Goal: Information Seeking & Learning: Learn about a topic

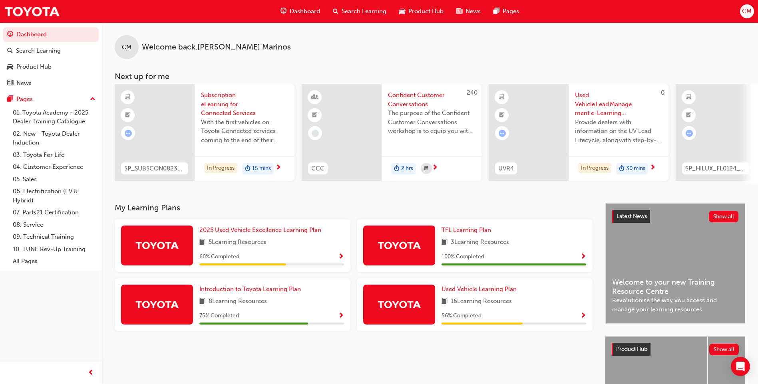
click at [391, 242] on img at bounding box center [399, 245] width 44 height 14
click at [399, 245] on img at bounding box center [399, 245] width 44 height 14
click at [469, 233] on span "TFL Learning Plan" at bounding box center [466, 229] width 50 height 7
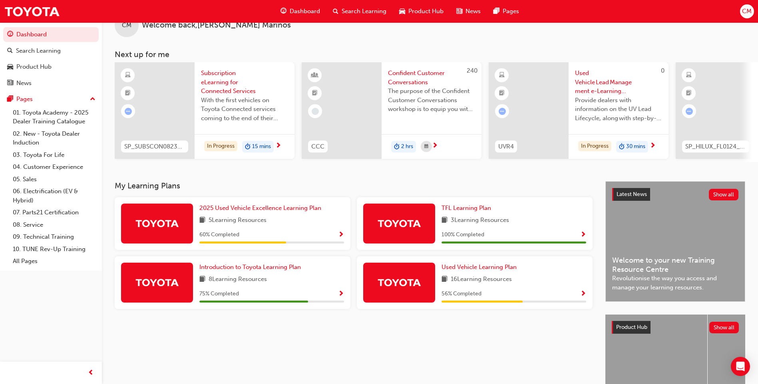
scroll to position [80, 0]
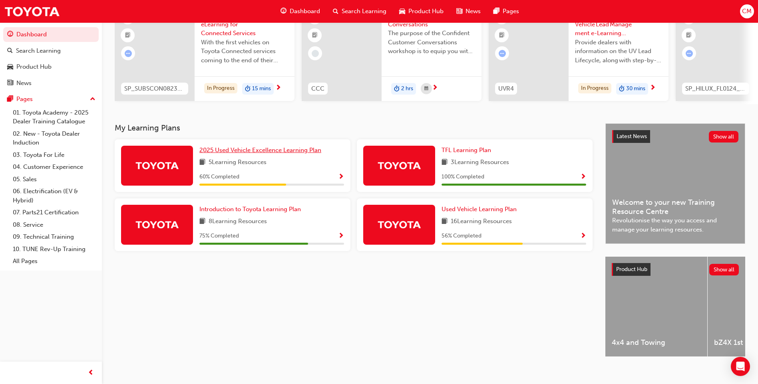
click at [229, 152] on span "2025 Used Vehicle Excellence Learning Plan" at bounding box center [260, 150] width 122 height 7
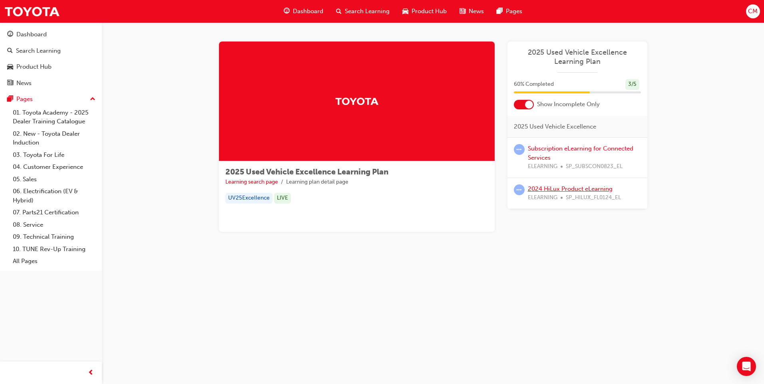
click at [562, 188] on link "2024 HiLux Product eLearning" at bounding box center [570, 188] width 85 height 7
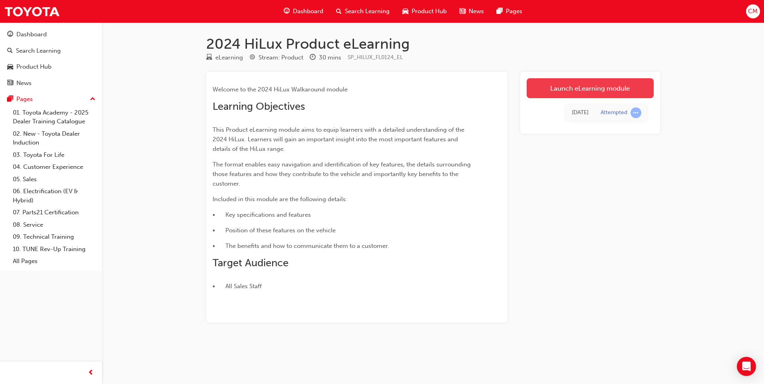
click at [588, 88] on link "Launch eLearning module" at bounding box center [589, 88] width 127 height 20
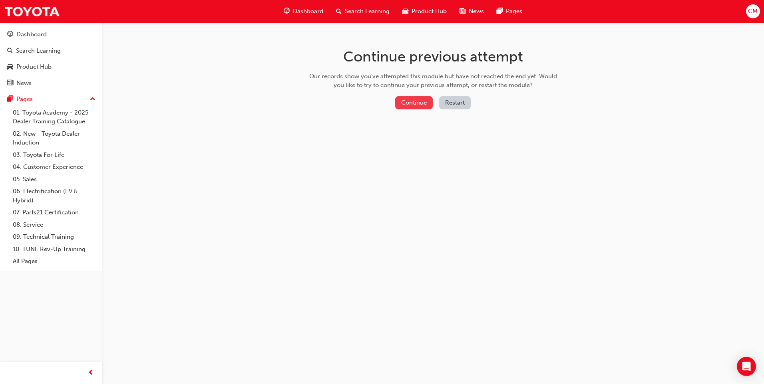
click at [418, 105] on button "Continue" at bounding box center [414, 102] width 38 height 13
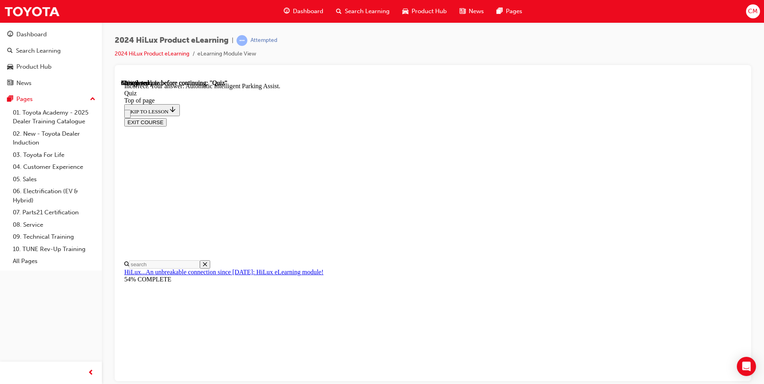
scroll to position [120, 0]
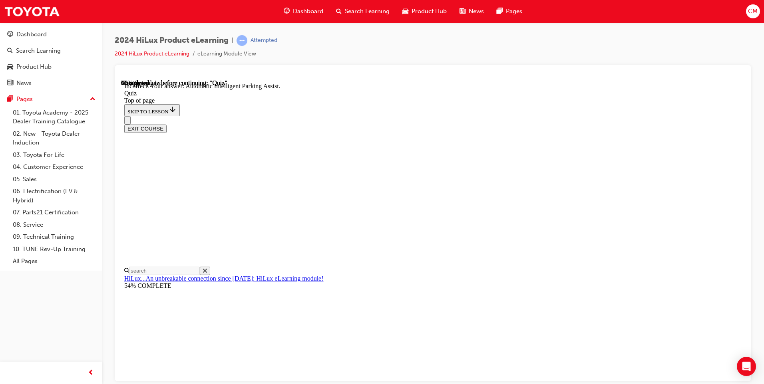
drag, startPoint x: 361, startPoint y: 207, endPoint x: 360, endPoint y: 212, distance: 5.4
drag, startPoint x: 486, startPoint y: 309, endPoint x: 474, endPoint y: 310, distance: 11.2
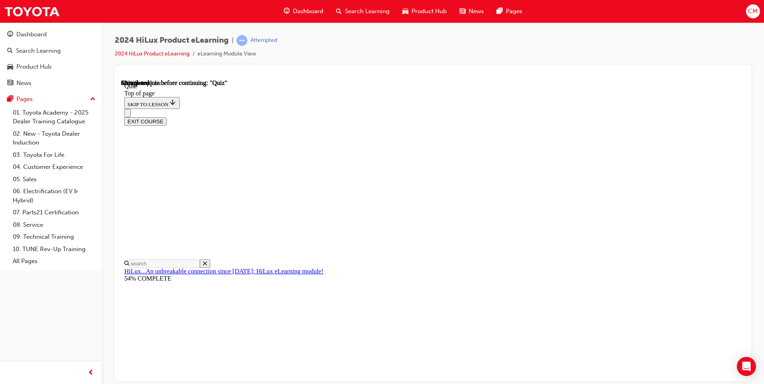
scroll to position [57, 0]
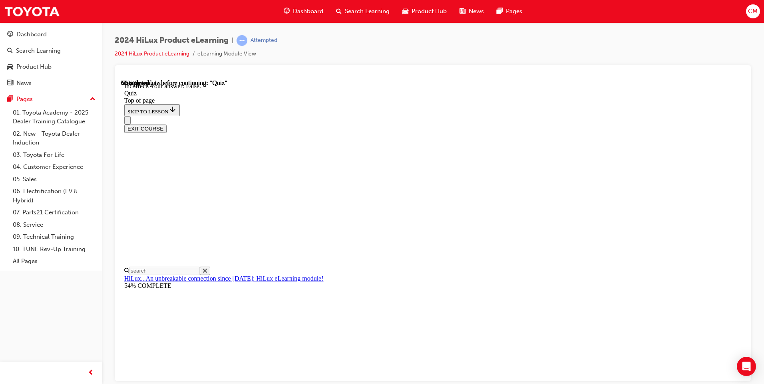
scroll to position [90, 0]
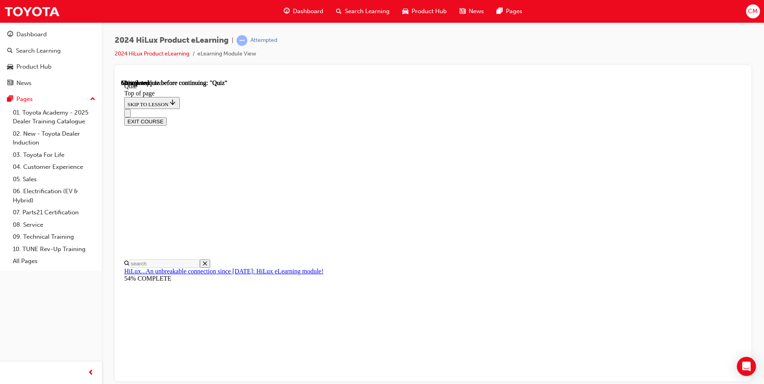
scroll to position [52, 0]
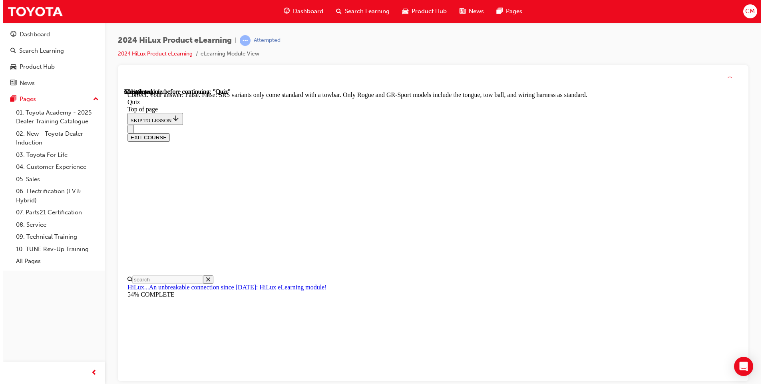
scroll to position [126, 0]
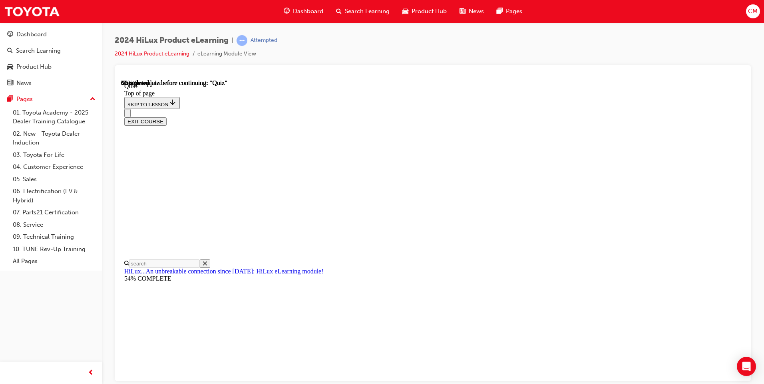
drag, startPoint x: 492, startPoint y: 310, endPoint x: 443, endPoint y: 326, distance: 51.4
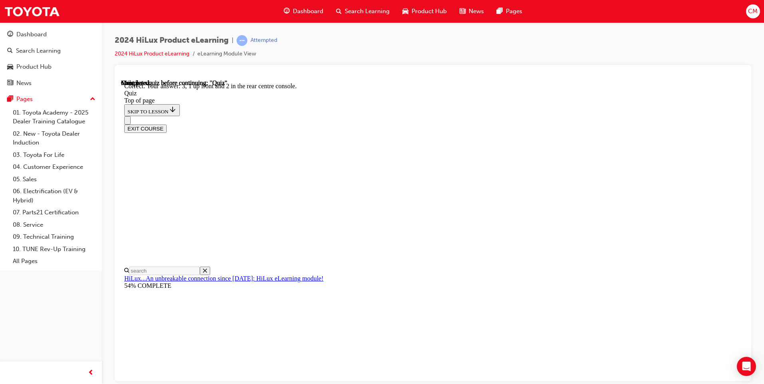
scroll to position [109, 0]
drag, startPoint x: 488, startPoint y: 343, endPoint x: 489, endPoint y: 348, distance: 5.3
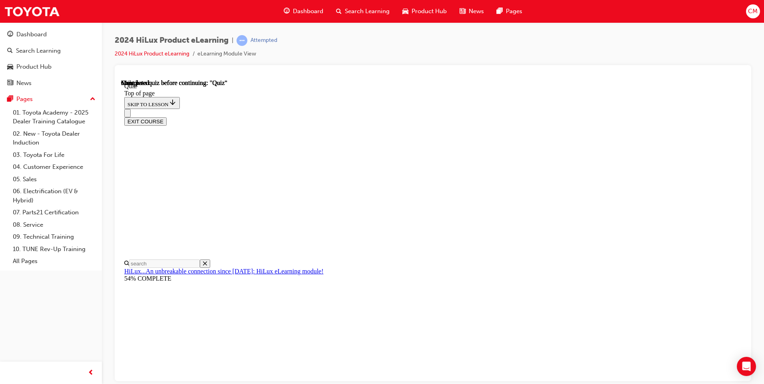
scroll to position [130, 0]
drag, startPoint x: 369, startPoint y: 269, endPoint x: 370, endPoint y: 280, distance: 10.5
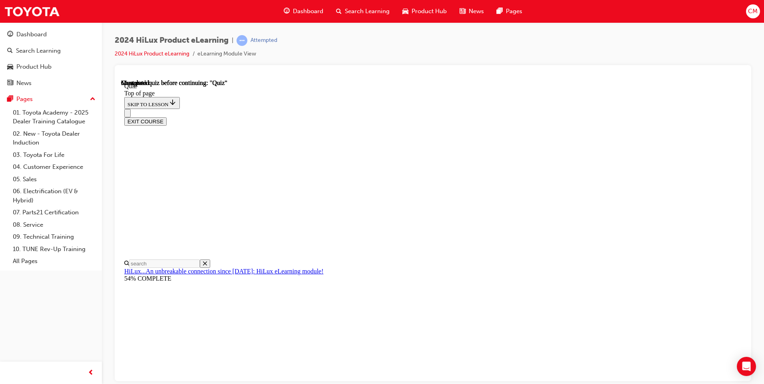
drag, startPoint x: 485, startPoint y: 345, endPoint x: 481, endPoint y: 348, distance: 4.7
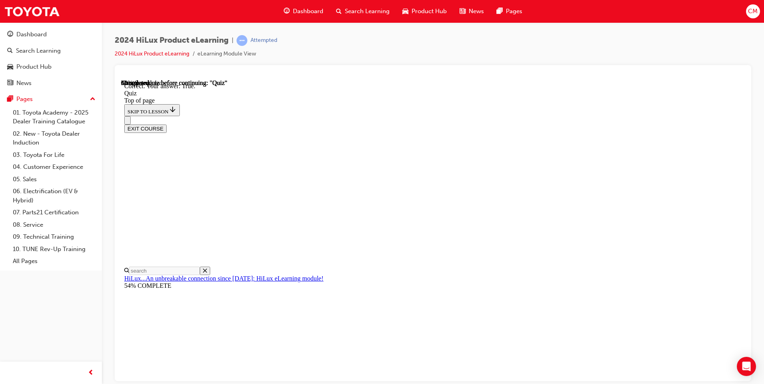
scroll to position [90, 0]
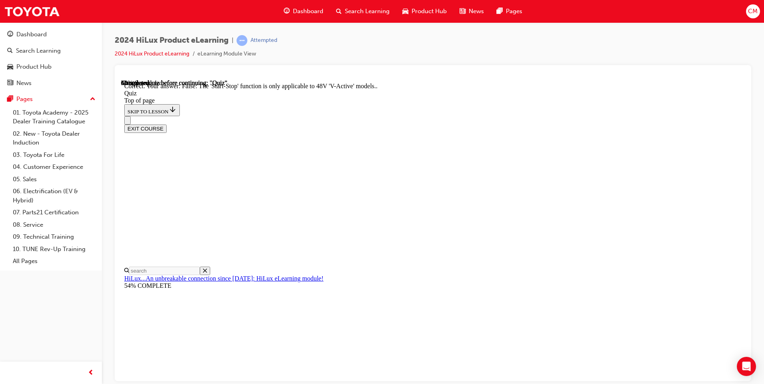
scroll to position [79, 0]
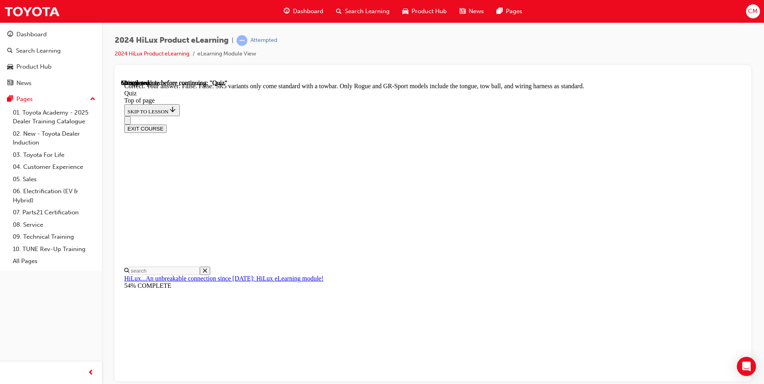
scroll to position [126, 0]
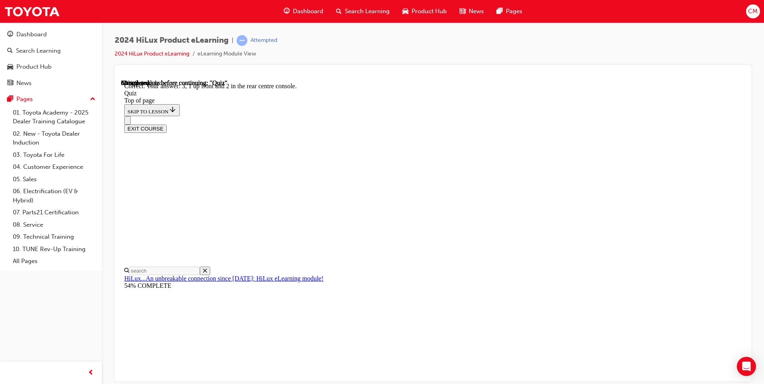
scroll to position [109, 0]
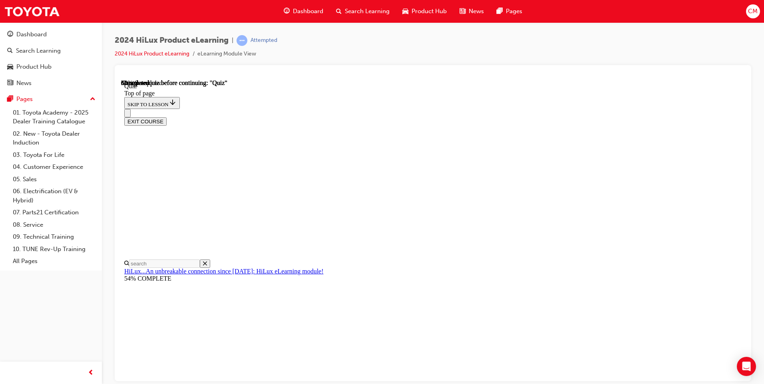
scroll to position [80, 0]
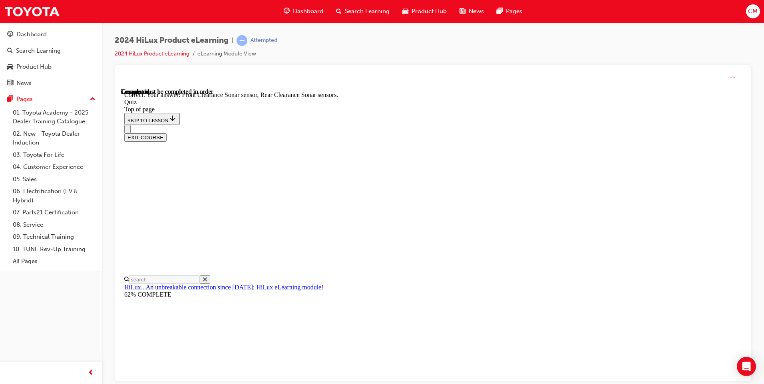
scroll to position [127, 0]
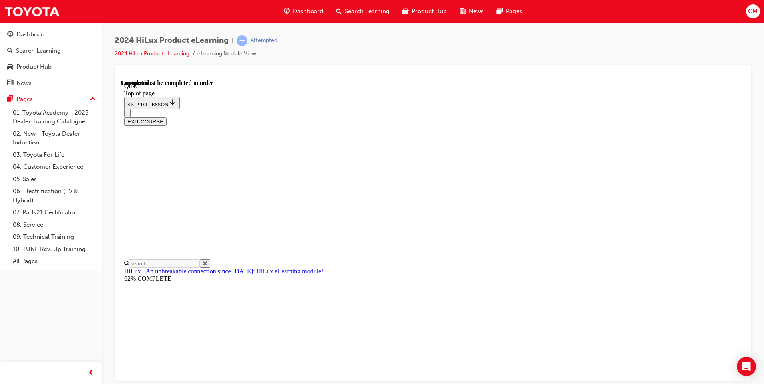
scroll to position [130, 0]
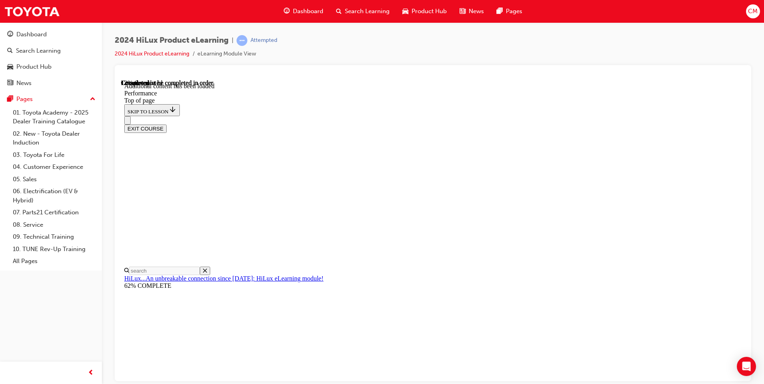
scroll to position [639, 0]
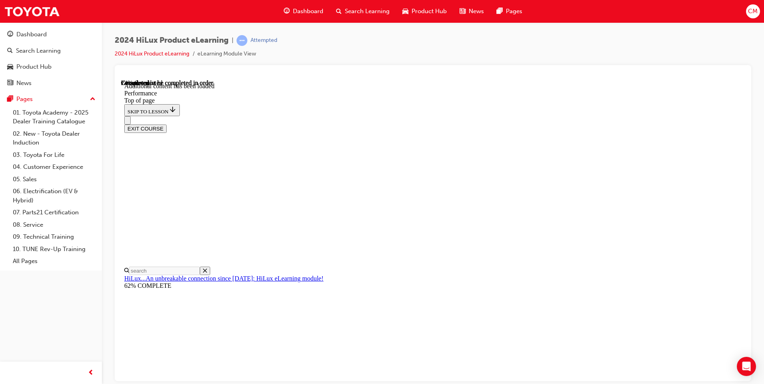
drag, startPoint x: 591, startPoint y: 188, endPoint x: 592, endPoint y: 206, distance: 17.2
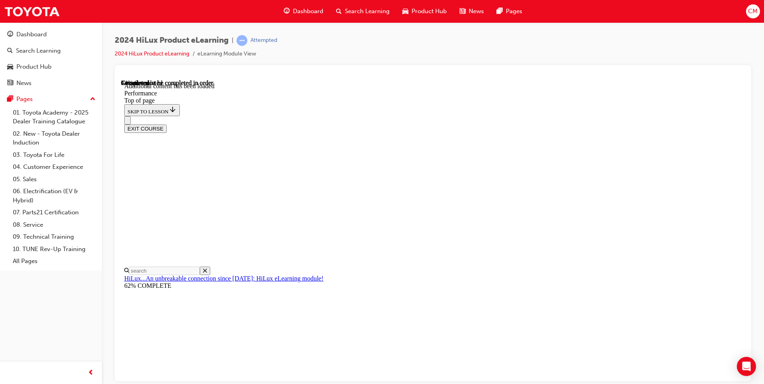
scroll to position [2872, 0]
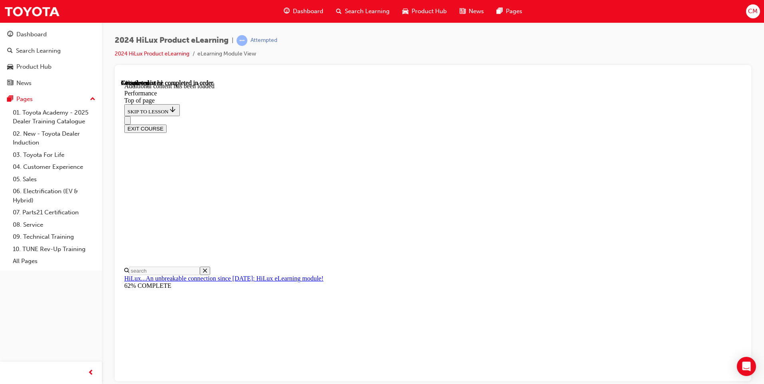
drag, startPoint x: 548, startPoint y: 264, endPoint x: 551, endPoint y: 271, distance: 7.3
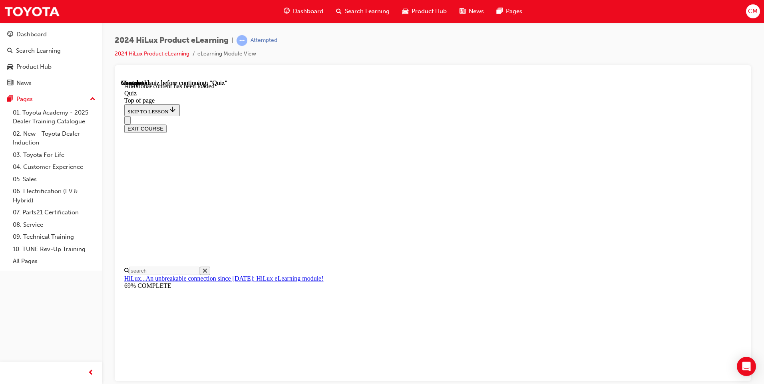
scroll to position [25, 0]
drag, startPoint x: 365, startPoint y: 330, endPoint x: 371, endPoint y: 334, distance: 6.9
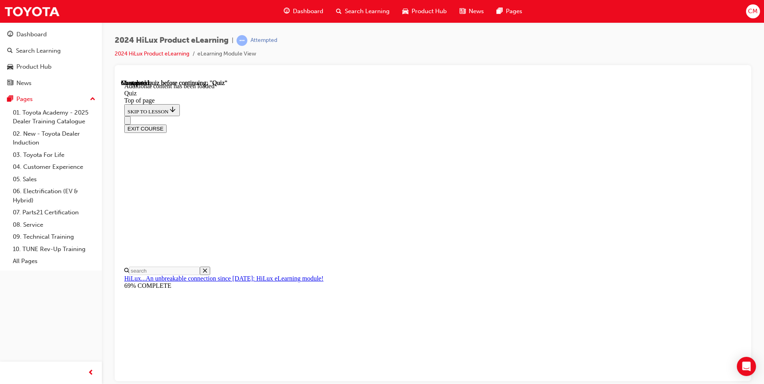
scroll to position [143, 0]
drag, startPoint x: 478, startPoint y: 344, endPoint x: 497, endPoint y: 347, distance: 19.8
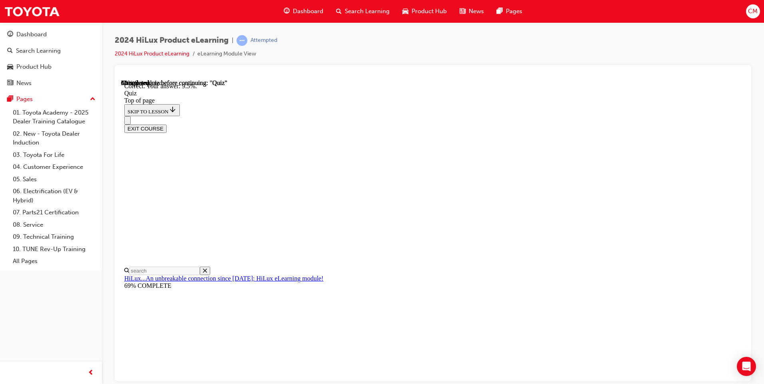
scroll to position [52, 0]
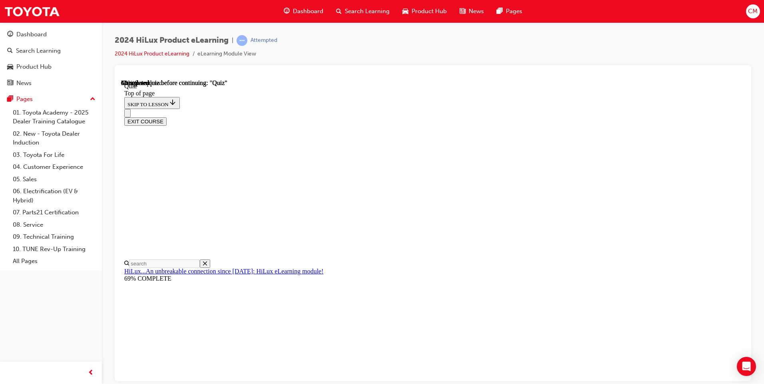
scroll to position [68, 0]
drag, startPoint x: 361, startPoint y: 299, endPoint x: 372, endPoint y: 306, distance: 12.4
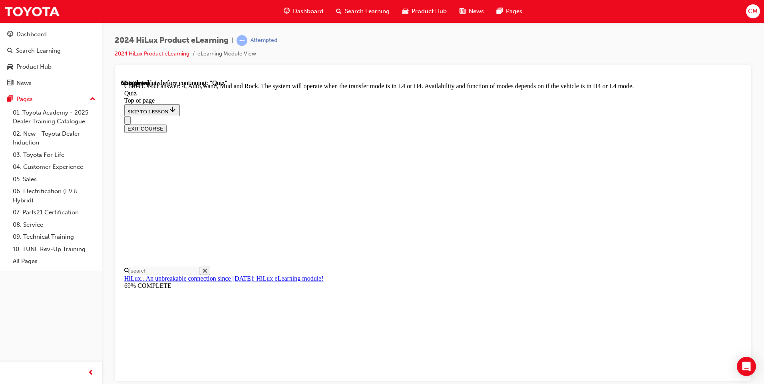
scroll to position [199, 0]
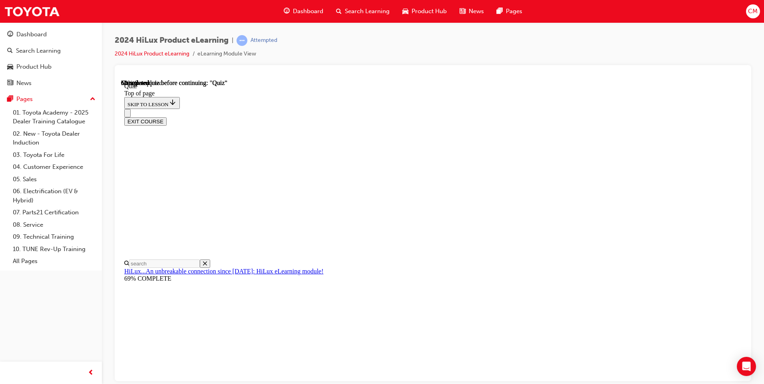
scroll to position [40, 0]
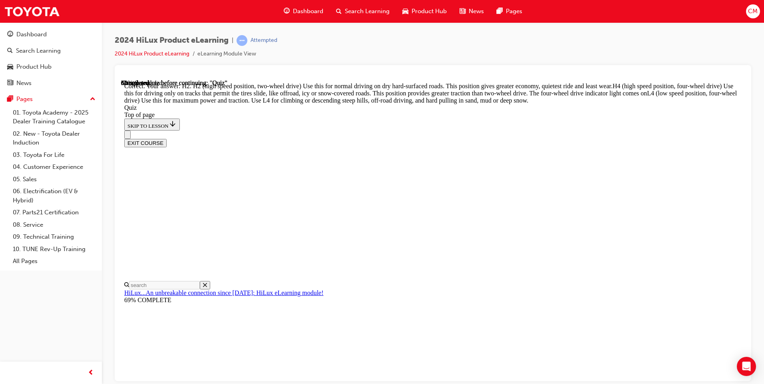
scroll to position [266, 0]
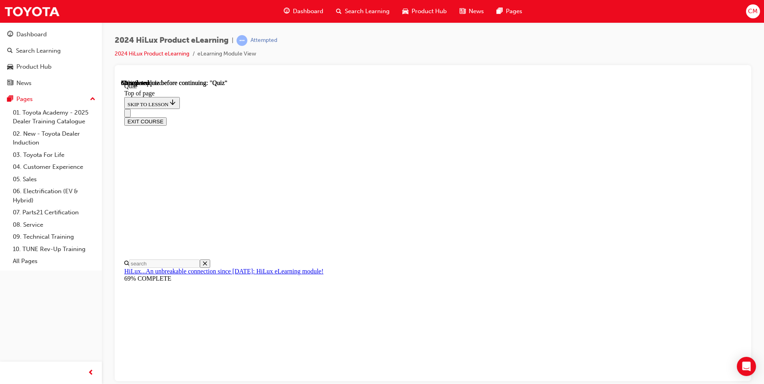
scroll to position [160, 0]
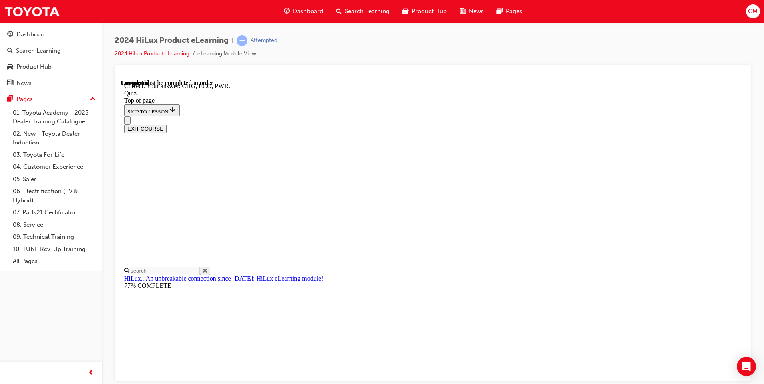
scroll to position [242, 0]
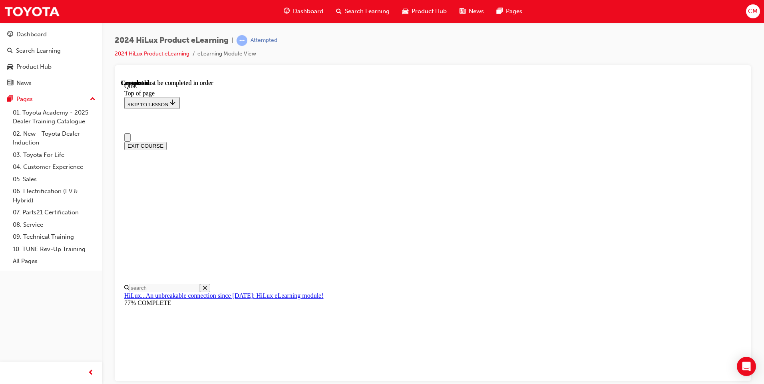
scroll to position [130, 0]
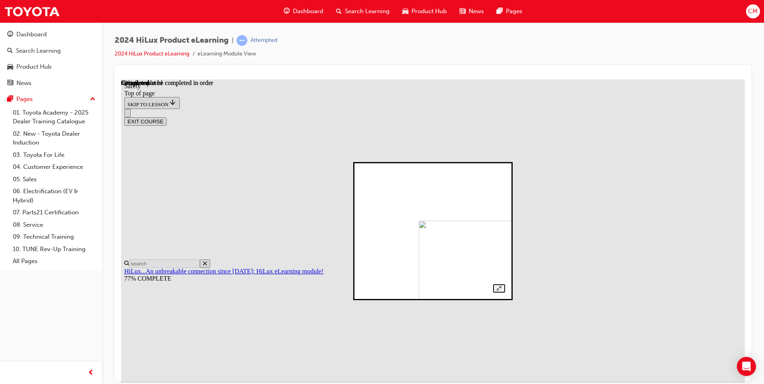
click at [440, 249] on img at bounding box center [485, 280] width 132 height 121
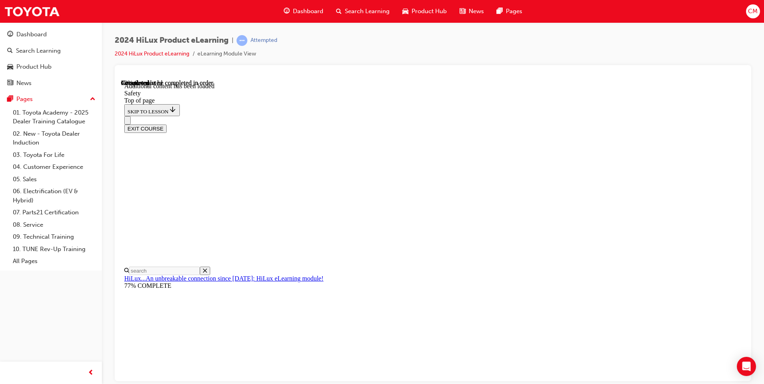
scroll to position [404, 0]
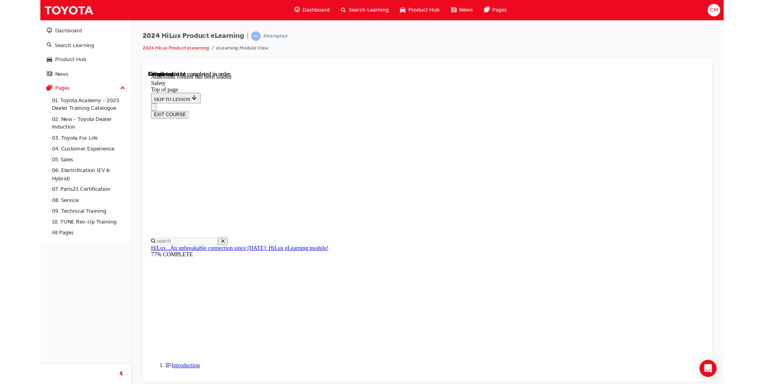
scroll to position [604, 0]
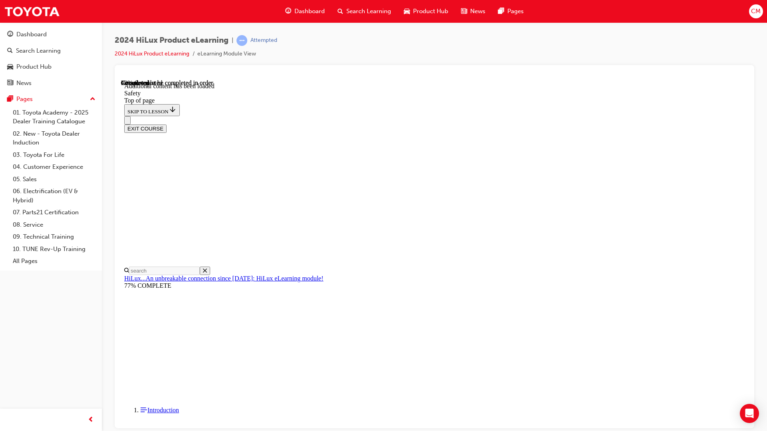
drag, startPoint x: 683, startPoint y: 216, endPoint x: 696, endPoint y: 216, distance: 13.6
drag, startPoint x: 831, startPoint y: 231, endPoint x: 775, endPoint y: 218, distance: 57.7
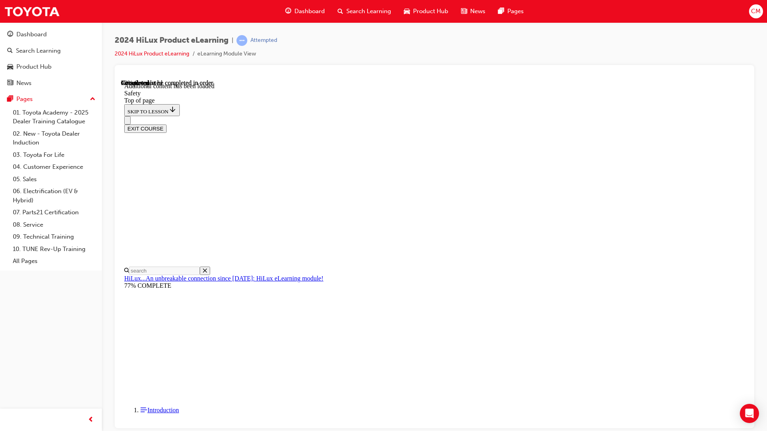
drag, startPoint x: 886, startPoint y: 79, endPoint x: 882, endPoint y: 98, distance: 19.5
drag, startPoint x: 881, startPoint y: 493, endPoint x: 768, endPoint y: 472, distance: 114.6
drag, startPoint x: 767, startPoint y: 439, endPoint x: 683, endPoint y: 393, distance: 96.0
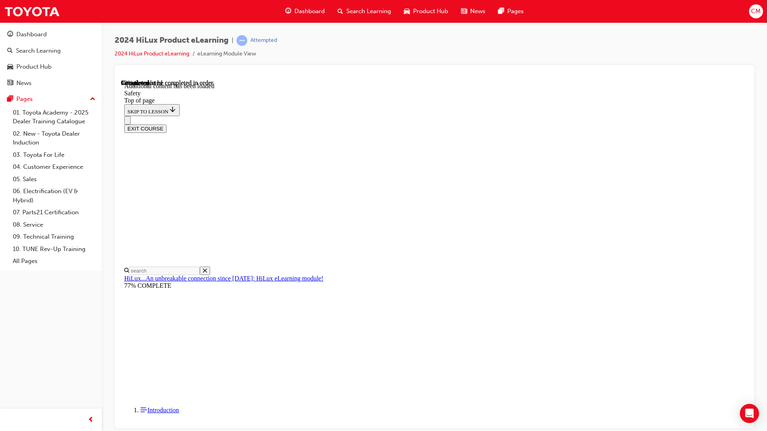
drag, startPoint x: 146, startPoint y: 79, endPoint x: 173, endPoint y: 79, distance: 27.6
drag, startPoint x: 486, startPoint y: 97, endPoint x: 502, endPoint y: 98, distance: 15.2
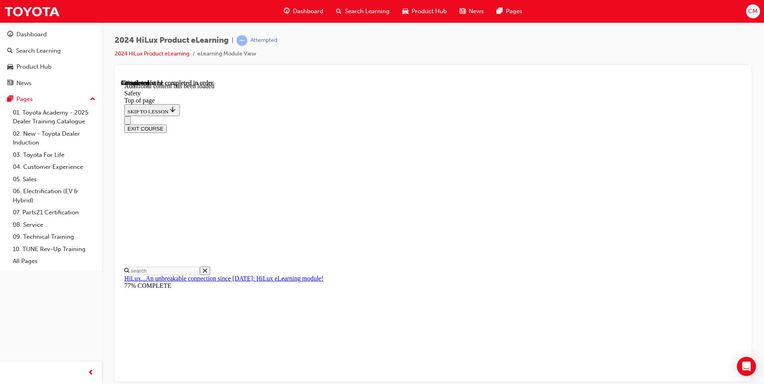
scroll to position [732, 0]
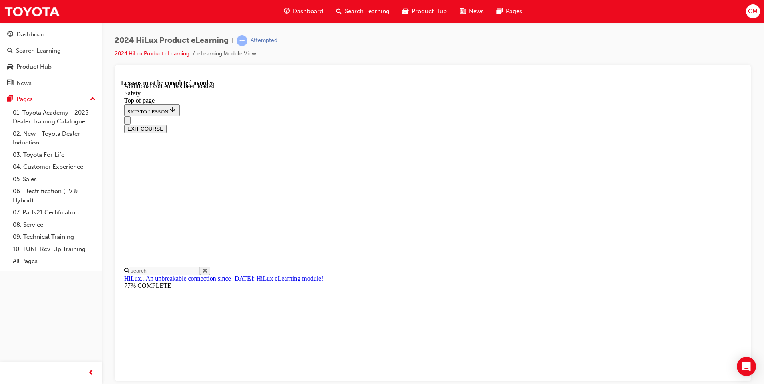
scroll to position [127, 0]
drag, startPoint x: 611, startPoint y: 181, endPoint x: 608, endPoint y: 185, distance: 5.2
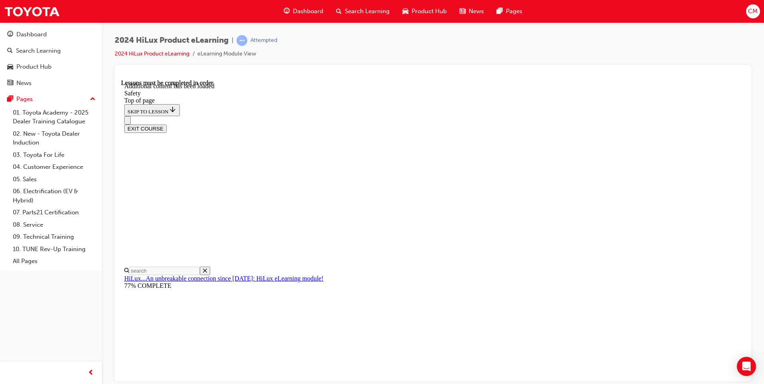
scroll to position [96, 0]
drag, startPoint x: 282, startPoint y: 176, endPoint x: 294, endPoint y: 187, distance: 16.7
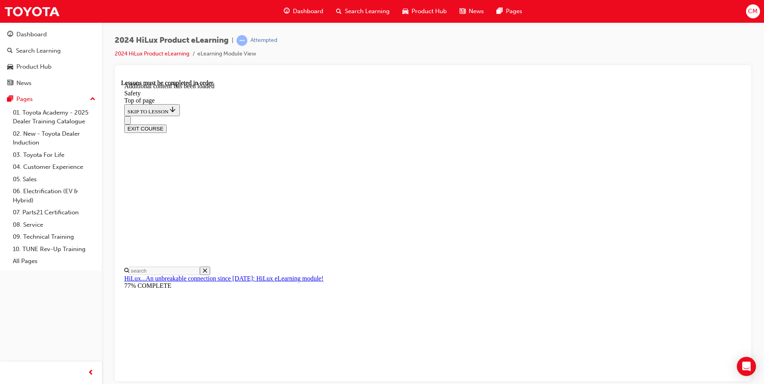
scroll to position [1708, 0]
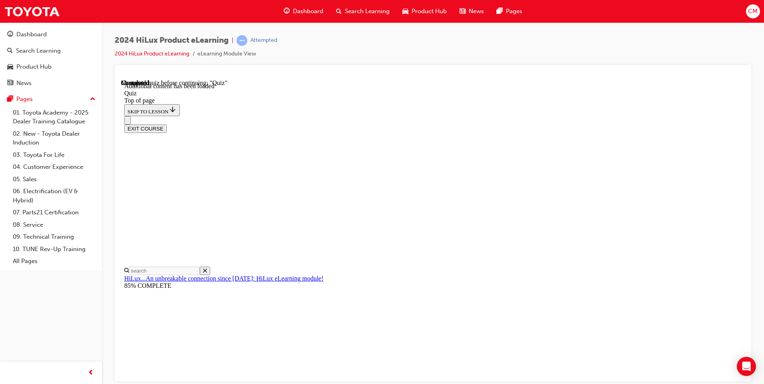
drag, startPoint x: 361, startPoint y: 265, endPoint x: 386, endPoint y: 290, distance: 34.7
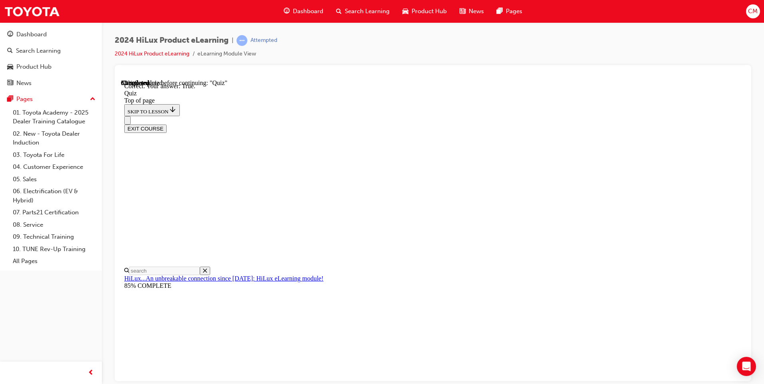
drag, startPoint x: 479, startPoint y: 322, endPoint x: 480, endPoint y: 326, distance: 4.3
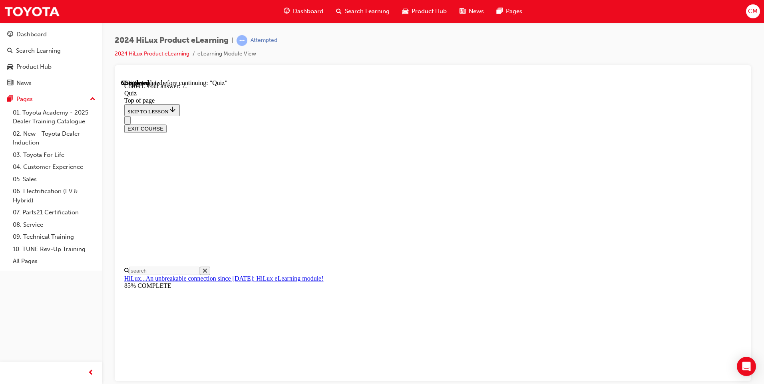
scroll to position [85, 0]
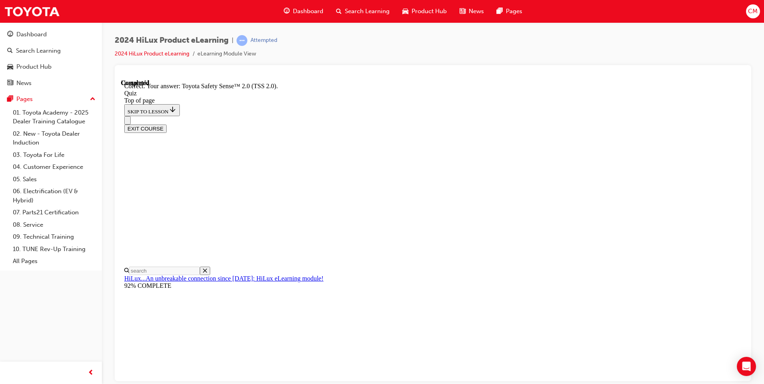
scroll to position [110, 0]
drag, startPoint x: 488, startPoint y: 347, endPoint x: 486, endPoint y: 351, distance: 4.3
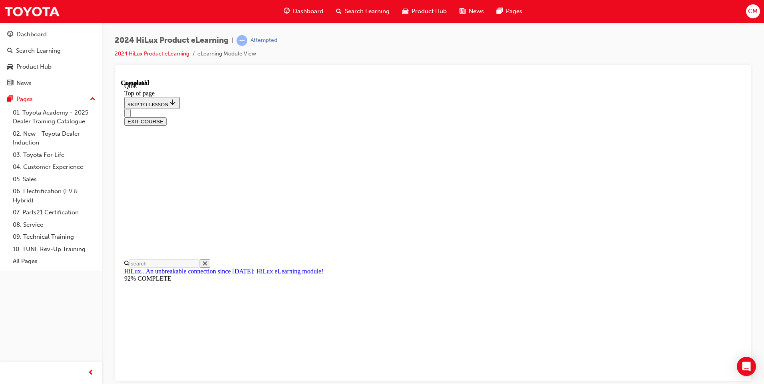
scroll to position [130, 0]
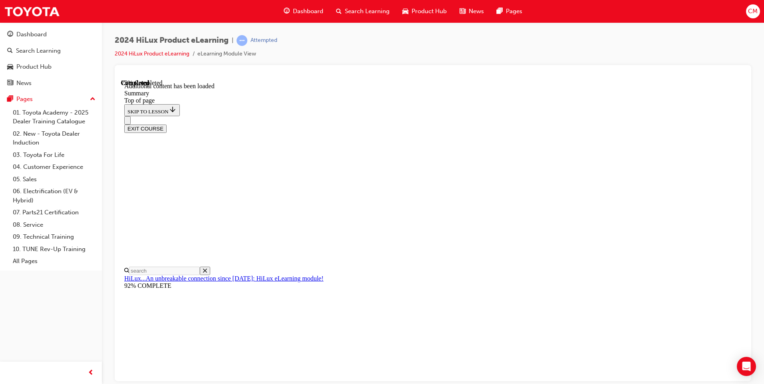
scroll to position [776, 0]
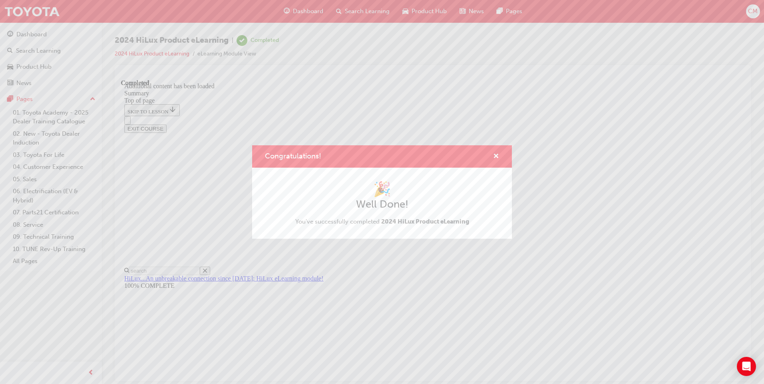
click at [383, 200] on h2 "Well Done!" at bounding box center [382, 204] width 174 height 13
click at [384, 191] on h1 "🎉" at bounding box center [382, 190] width 174 height 18
drag, startPoint x: 374, startPoint y: 191, endPoint x: 360, endPoint y: 209, distance: 22.8
click at [373, 192] on h1 "🎉" at bounding box center [382, 190] width 174 height 18
click at [365, 208] on h2 "Well Done!" at bounding box center [382, 204] width 174 height 13
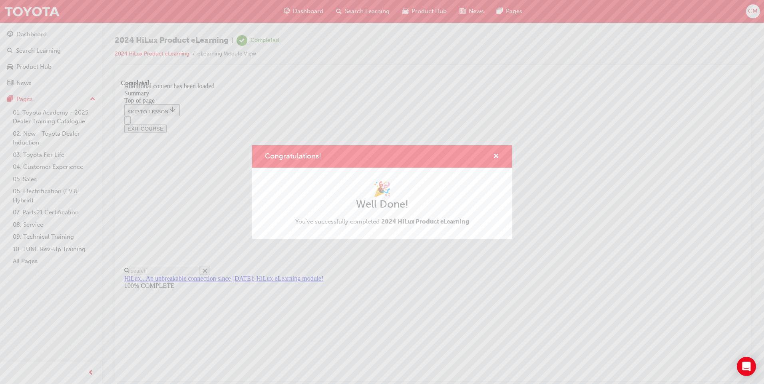
click at [496, 149] on div "Congratulations!" at bounding box center [382, 156] width 260 height 23
click at [494, 155] on span "cross-icon" at bounding box center [496, 156] width 6 height 7
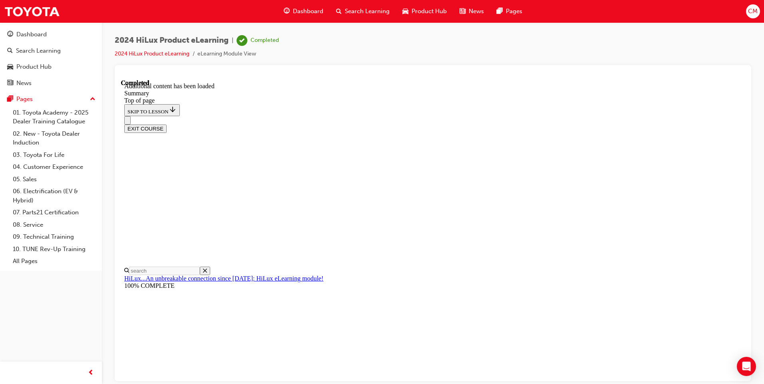
click at [167, 124] on button "EXIT COURSE" at bounding box center [145, 128] width 42 height 8
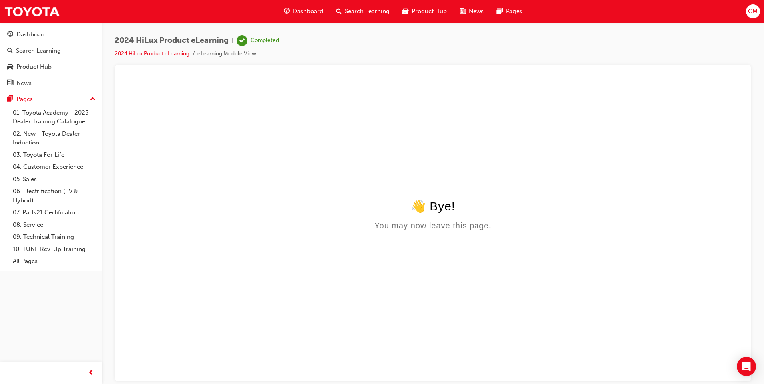
scroll to position [0, 0]
